Goal: Information Seeking & Learning: Learn about a topic

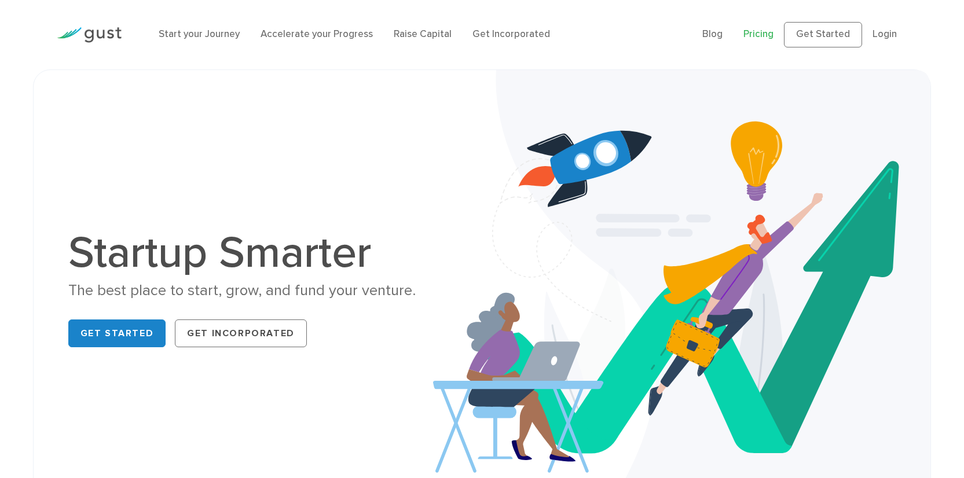
click at [752, 33] on link "Pricing" at bounding box center [758, 34] width 30 height 12
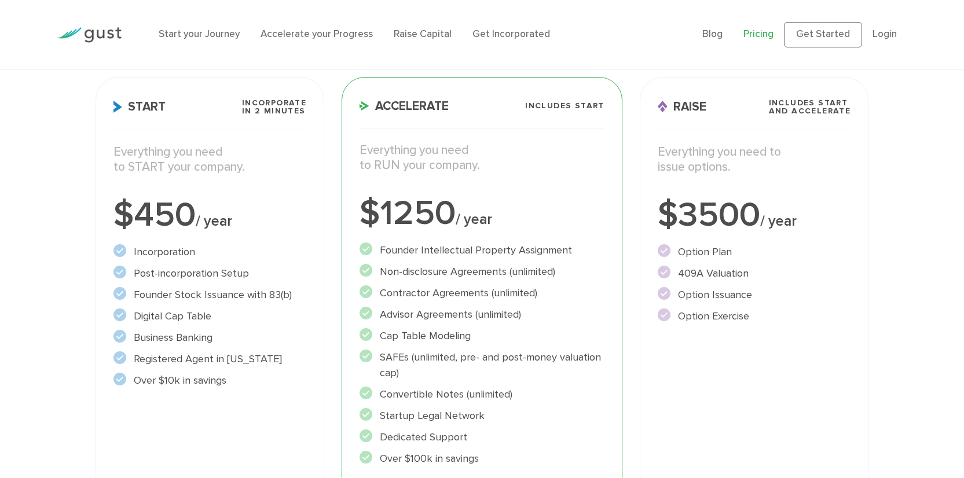
scroll to position [167, 0]
click at [251, 286] on ul "Incorporation" at bounding box center [209, 316] width 193 height 144
drag, startPoint x: 134, startPoint y: 294, endPoint x: 279, endPoint y: 309, distance: 146.0
click at [279, 309] on ul "Incorporation" at bounding box center [209, 316] width 193 height 144
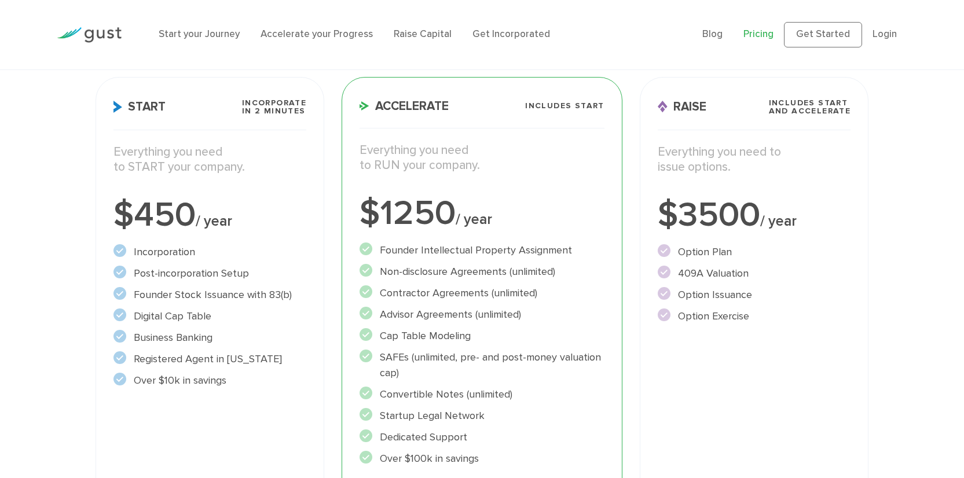
drag, startPoint x: 144, startPoint y: 315, endPoint x: 216, endPoint y: 320, distance: 72.5
click at [216, 320] on li "Digital Cap Table" at bounding box center [209, 317] width 193 height 16
drag, startPoint x: 128, startPoint y: 334, endPoint x: 238, endPoint y: 343, distance: 110.9
click at [238, 343] on li "Business Banking" at bounding box center [209, 338] width 193 height 16
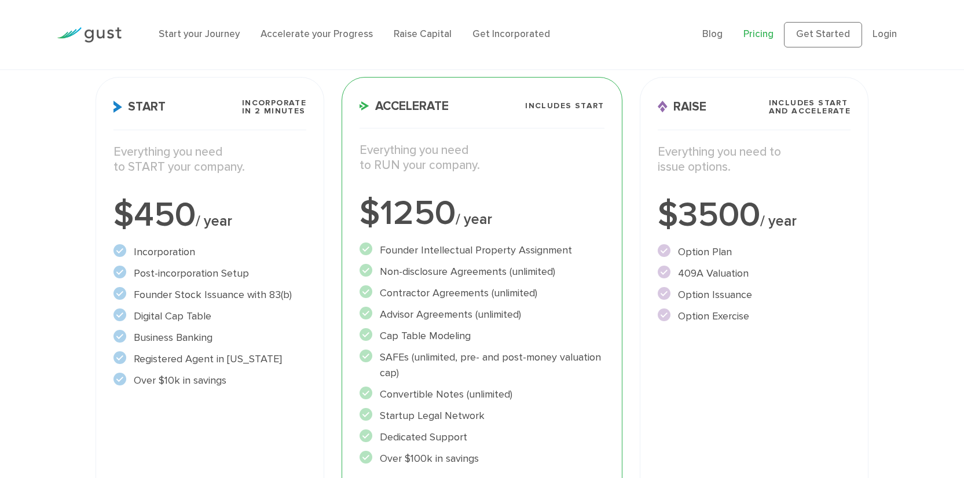
click at [238, 343] on li "Business Banking" at bounding box center [209, 338] width 193 height 16
drag, startPoint x: 153, startPoint y: 362, endPoint x: 282, endPoint y: 364, distance: 128.5
click at [282, 364] on li "Registered Agent in [US_STATE]" at bounding box center [209, 359] width 193 height 16
drag, startPoint x: 160, startPoint y: 367, endPoint x: 251, endPoint y: 384, distance: 92.5
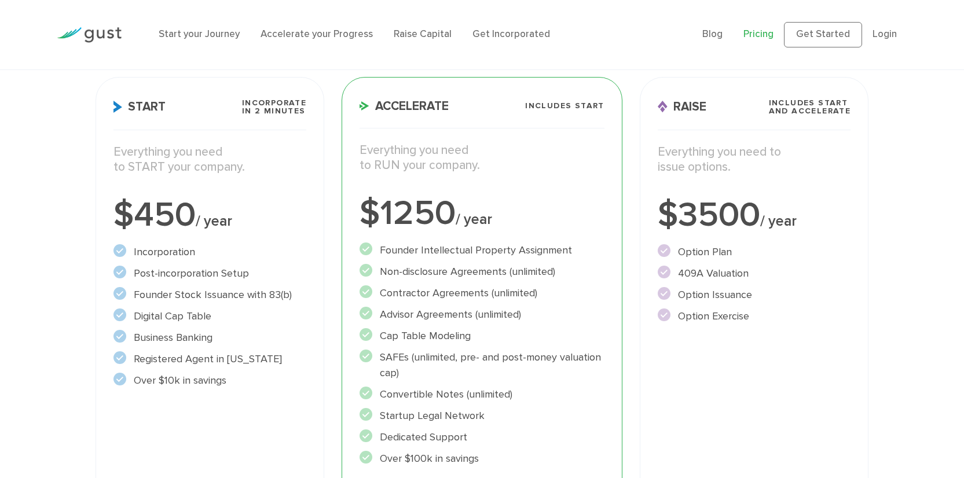
click at [251, 384] on ul "Incorporation" at bounding box center [209, 316] width 193 height 144
click at [251, 384] on li "Over $10k in savings" at bounding box center [209, 381] width 193 height 16
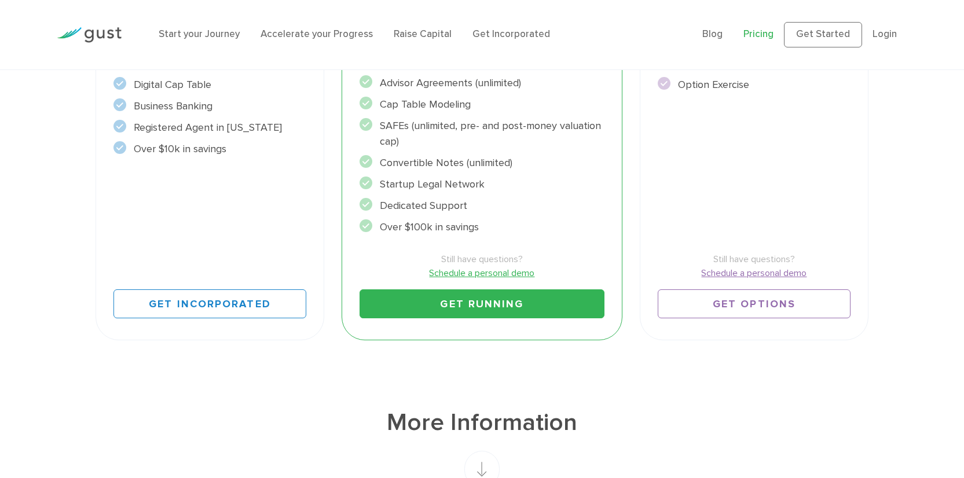
scroll to position [74, 0]
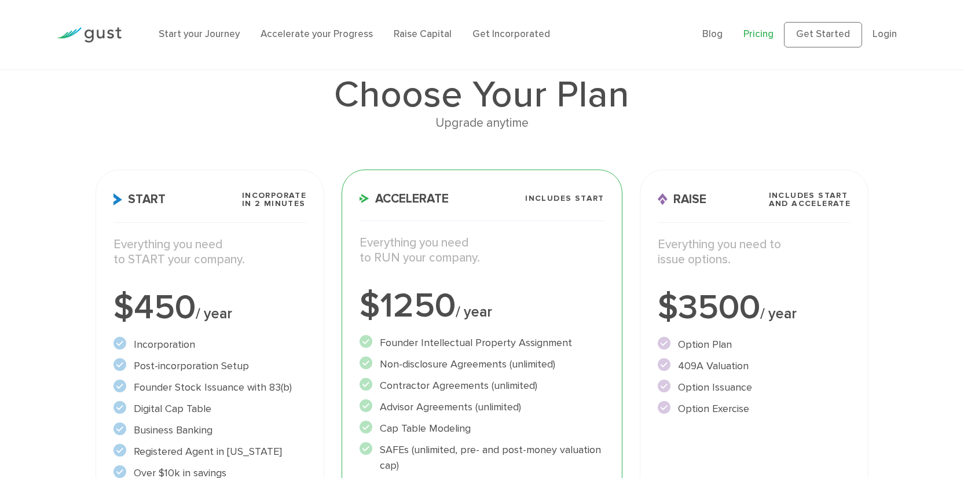
drag, startPoint x: 267, startPoint y: 266, endPoint x: 277, endPoint y: 266, distance: 10.4
click at [277, 266] on p "Everything you need to START your company." at bounding box center [209, 252] width 193 height 31
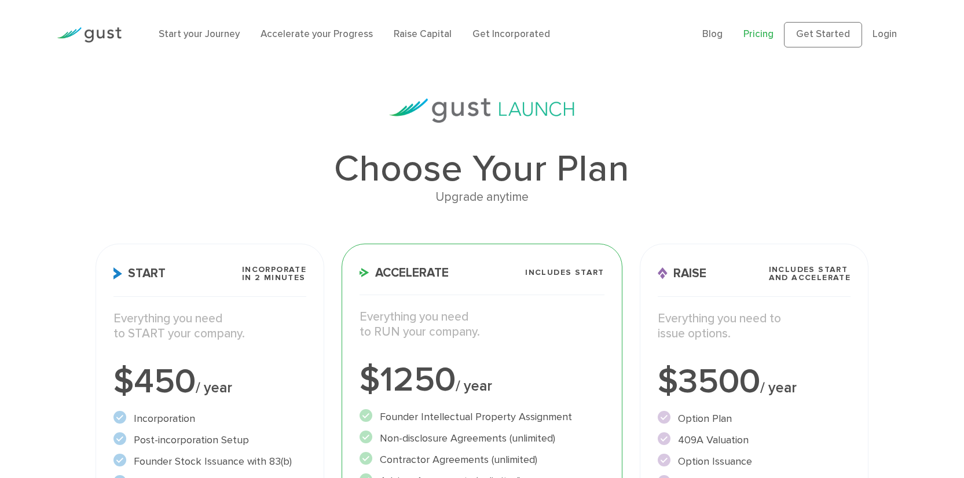
scroll to position [74, 0]
